Goal: Information Seeking & Learning: Learn about a topic

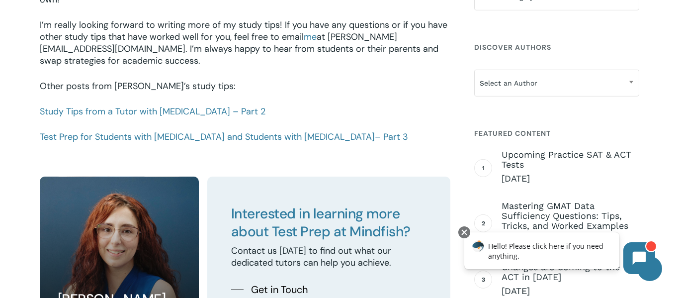
scroll to position [1488, 0]
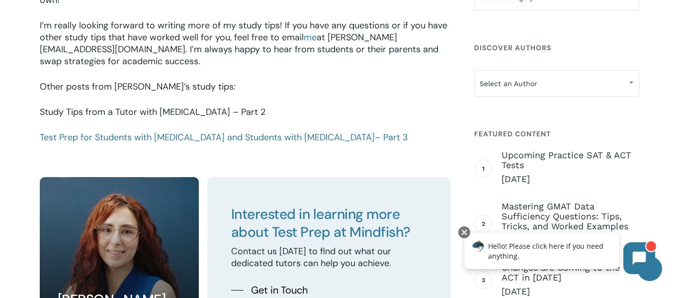
click at [190, 106] on link "Study Tips from a Tutor with [MEDICAL_DATA] – Part 2" at bounding box center [153, 112] width 226 height 12
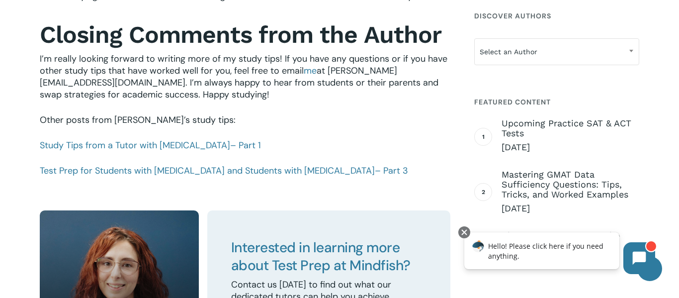
scroll to position [1111, 0]
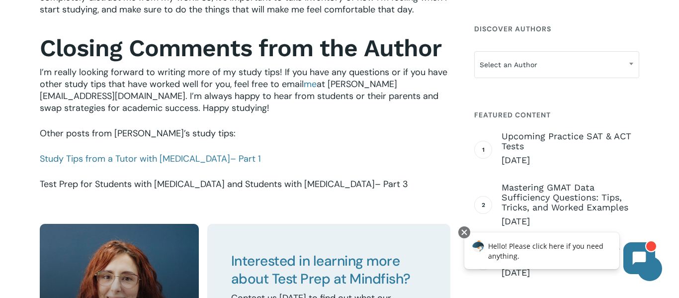
click at [161, 186] on link "Test Prep for Students with ADHD and Students with Autism – Part 3" at bounding box center [224, 184] width 369 height 12
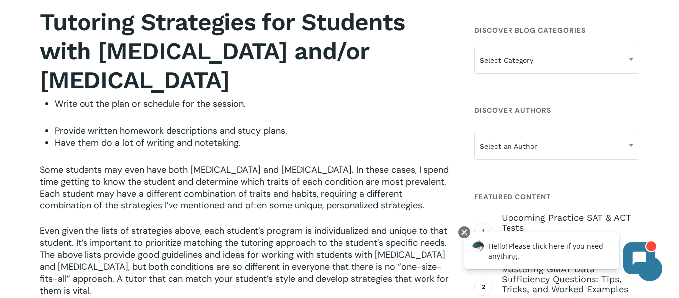
scroll to position [1779, 0]
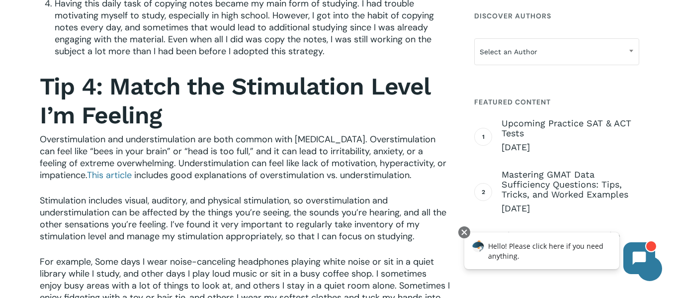
scroll to position [764, 0]
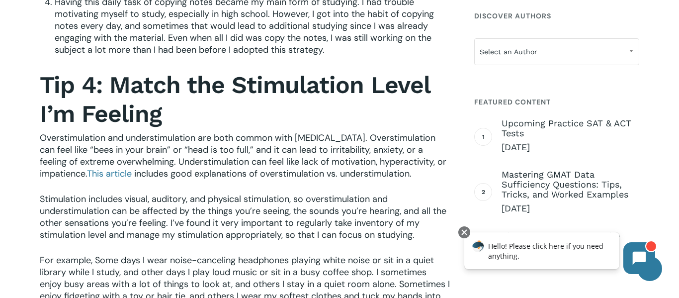
click at [165, 243] on p "Stimulation includes visual, auditory, and physical stimulation, so overstimula…" at bounding box center [245, 223] width 411 height 61
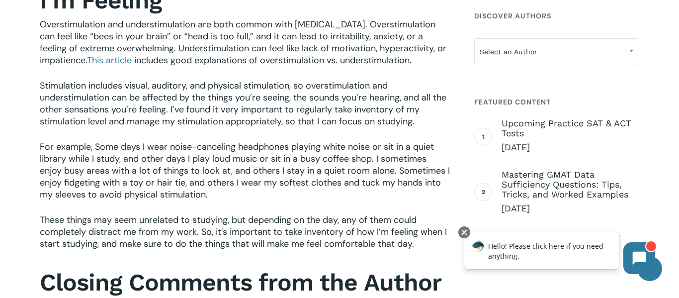
scroll to position [878, 0]
